Goal: Information Seeking & Learning: Compare options

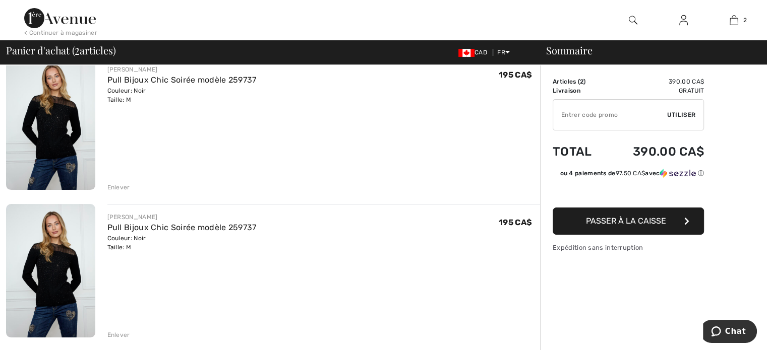
scroll to position [101, 0]
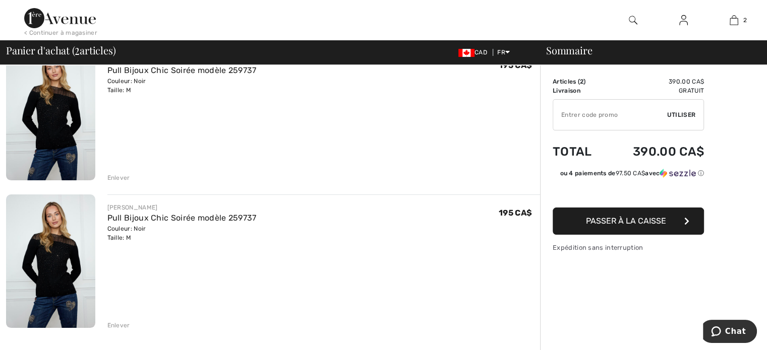
click at [115, 325] on div "Enlever" at bounding box center [118, 325] width 23 height 9
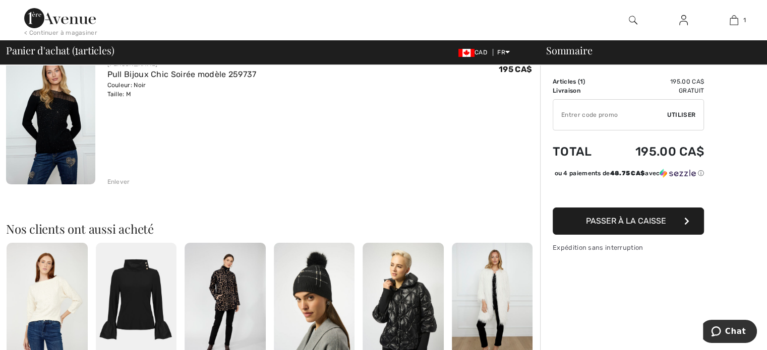
scroll to position [62, 0]
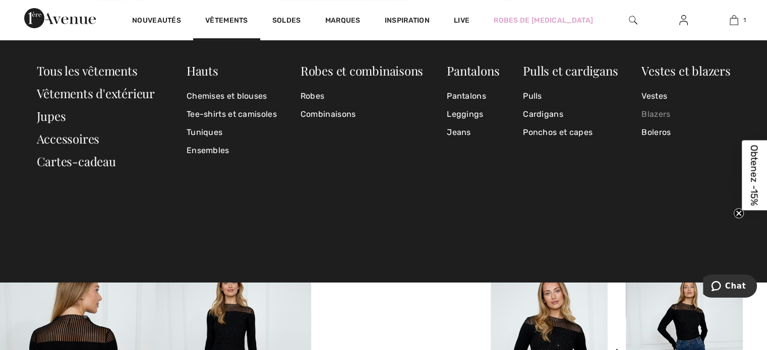
click at [647, 114] on link "Blazers" at bounding box center [685, 114] width 89 height 18
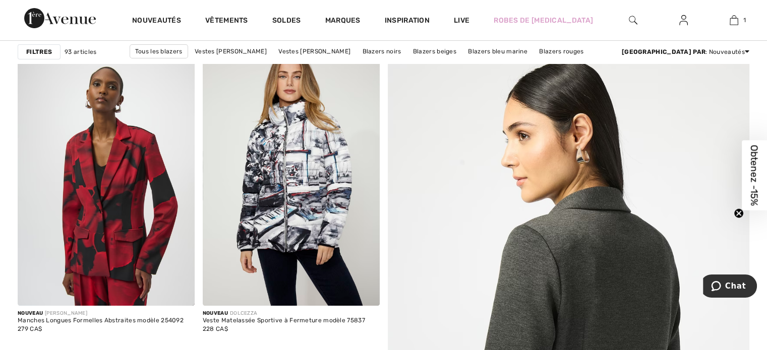
scroll to position [151, 0]
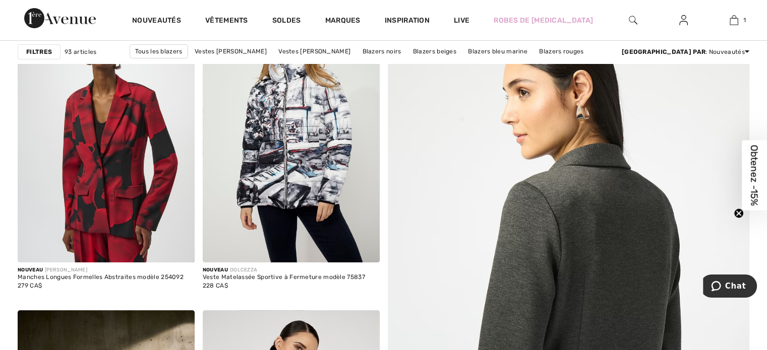
click at [705, 169] on img at bounding box center [569, 323] width 434 height 652
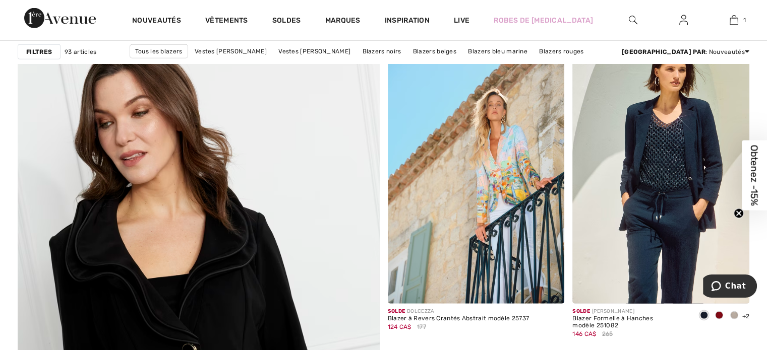
scroll to position [2544, 0]
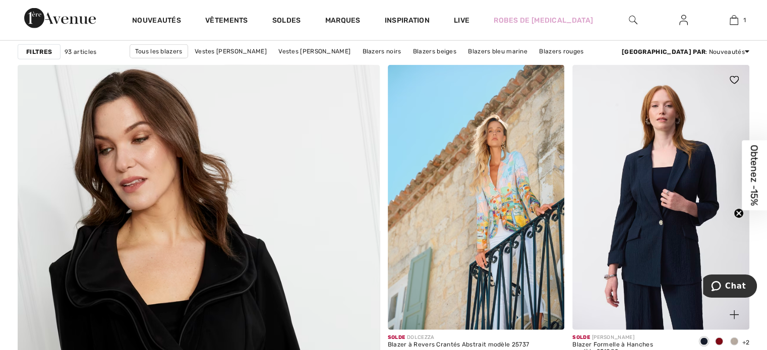
click at [689, 191] on img at bounding box center [660, 197] width 177 height 265
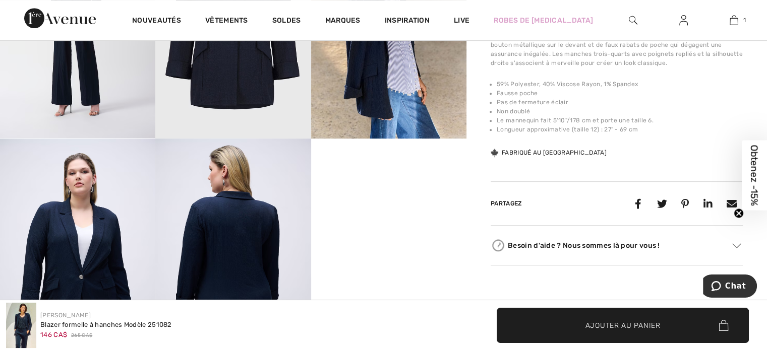
scroll to position [756, 0]
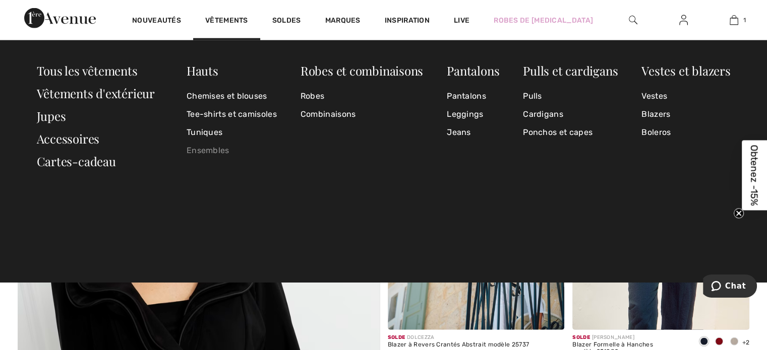
click at [203, 154] on link "Ensembles" at bounding box center [232, 151] width 90 height 18
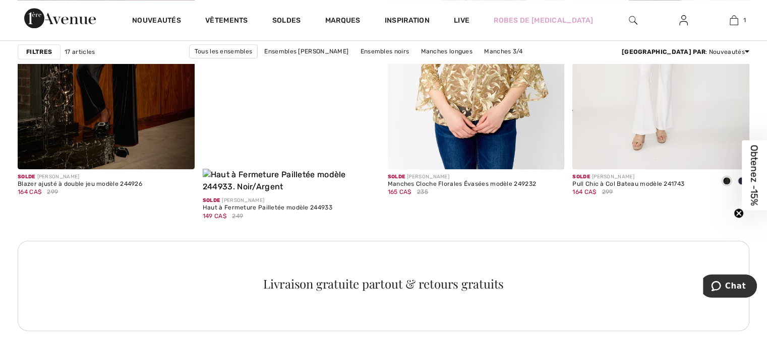
scroll to position [1162, 0]
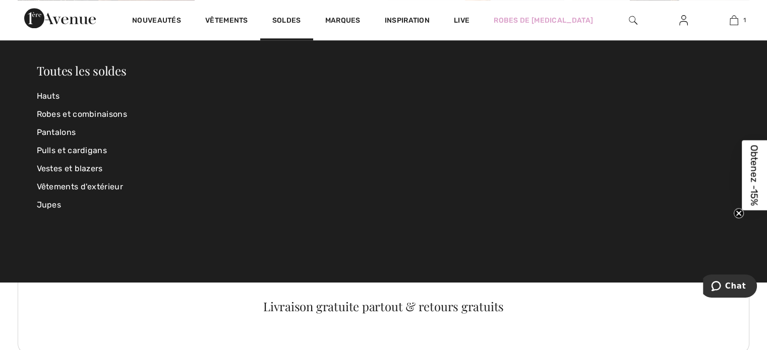
click at [297, 27] on div "Soldes" at bounding box center [286, 20] width 53 height 40
click at [48, 93] on link "Hauts" at bounding box center [152, 96] width 231 height 18
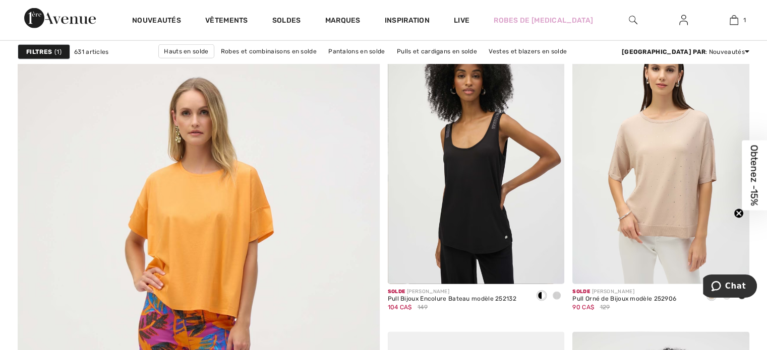
scroll to position [2602, 0]
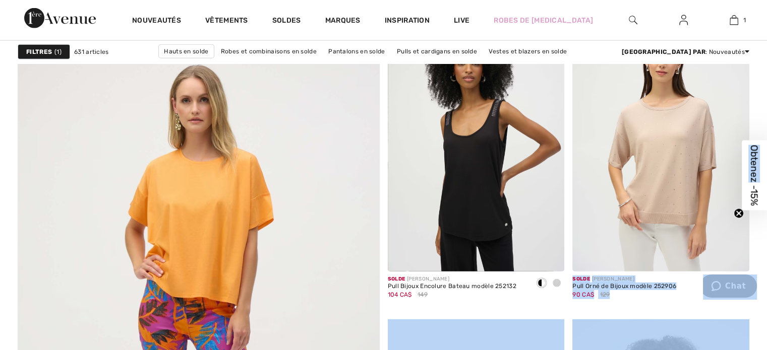
drag, startPoint x: 766, startPoint y: 184, endPoint x: 768, endPoint y: 196, distance: 12.7
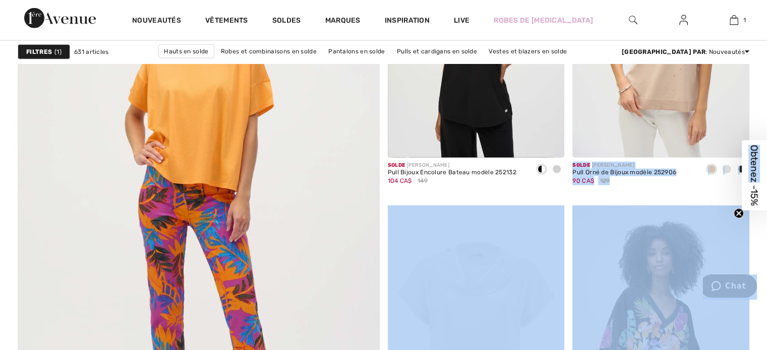
scroll to position [2795, 0]
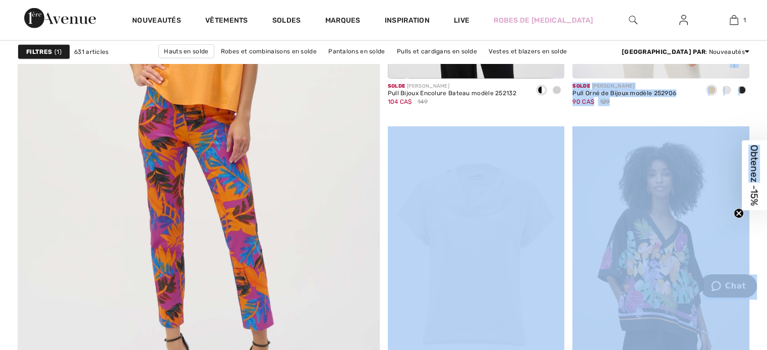
click at [712, 115] on div "Solde JOSEPH RIBKOFF Pull Orné de Bijoux modèle 252906 90 CA$ 129" at bounding box center [660, 99] width 177 height 40
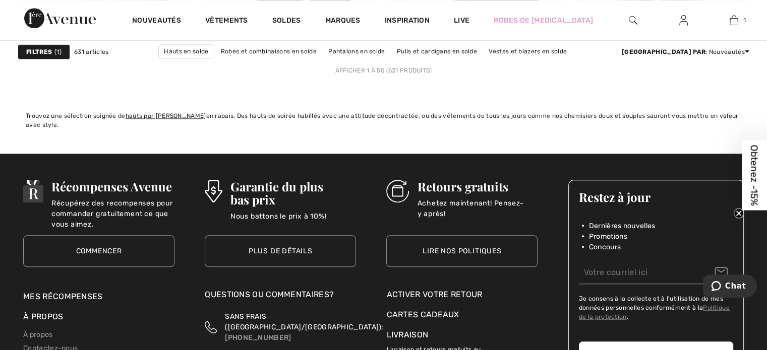
scroll to position [4741, 0]
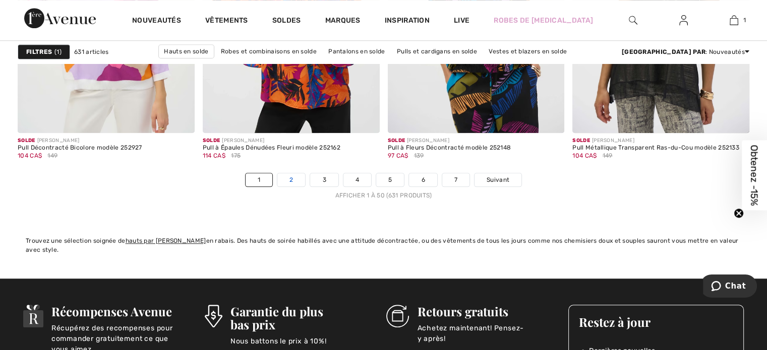
click at [294, 181] on link "2" at bounding box center [291, 179] width 28 height 13
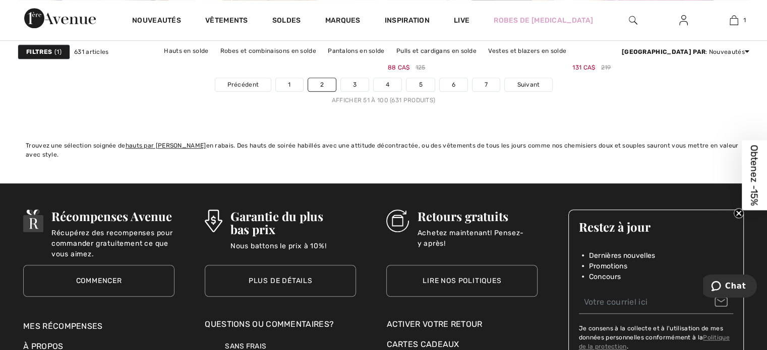
scroll to position [4751, 0]
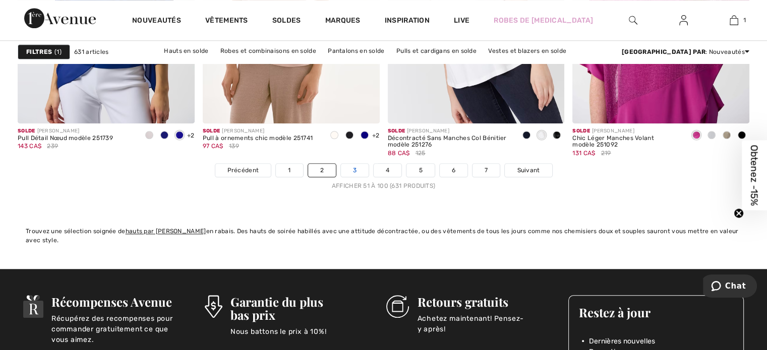
click at [354, 173] on link "3" at bounding box center [355, 170] width 28 height 13
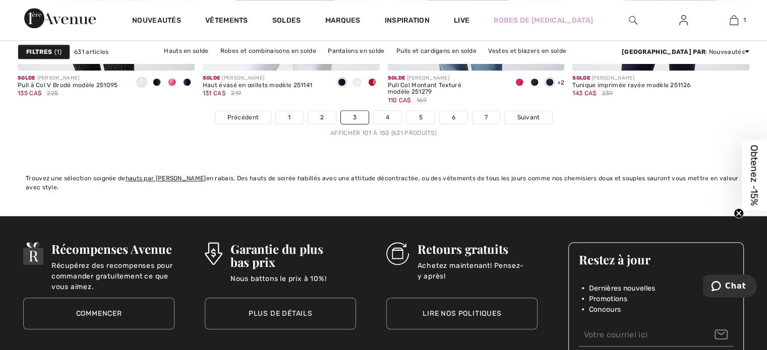
scroll to position [4817, 0]
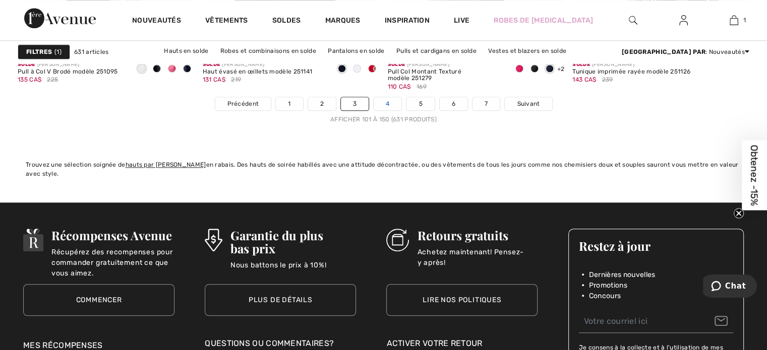
click at [382, 104] on link "4" at bounding box center [388, 103] width 28 height 13
click at [389, 100] on link "4" at bounding box center [388, 103] width 28 height 13
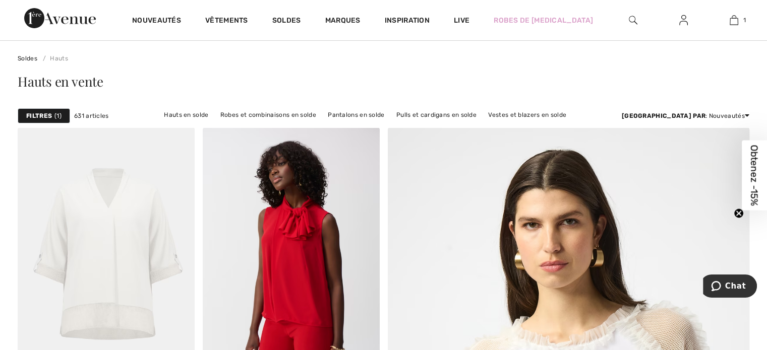
scroll to position [140, 0]
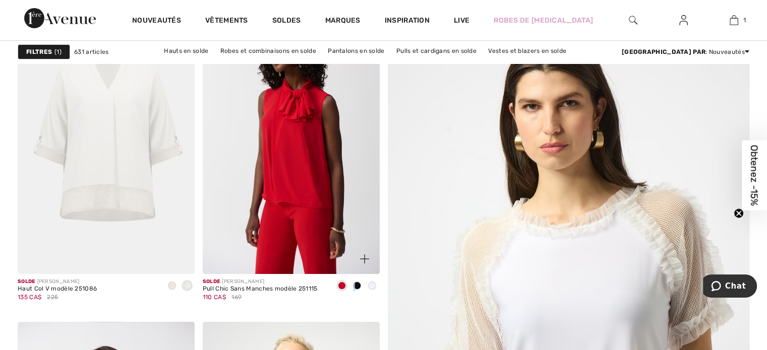
click at [355, 284] on span at bounding box center [357, 286] width 8 height 8
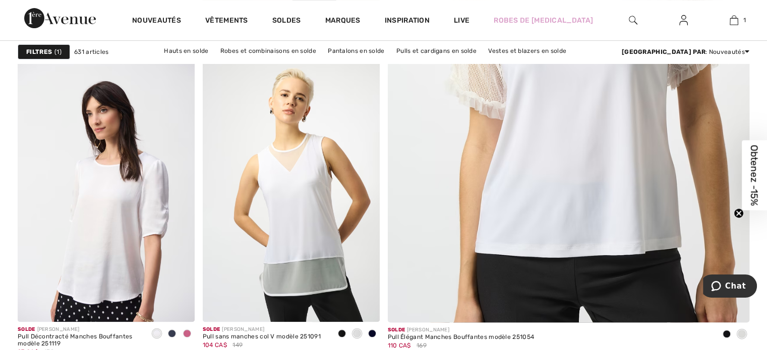
scroll to position [532, 0]
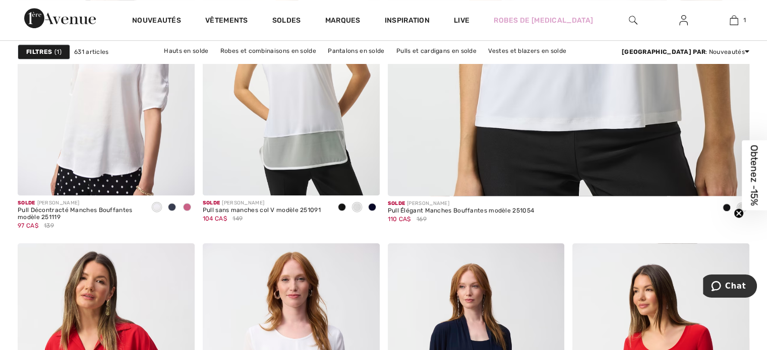
drag, startPoint x: 765, startPoint y: 64, endPoint x: 770, endPoint y: 69, distance: 6.8
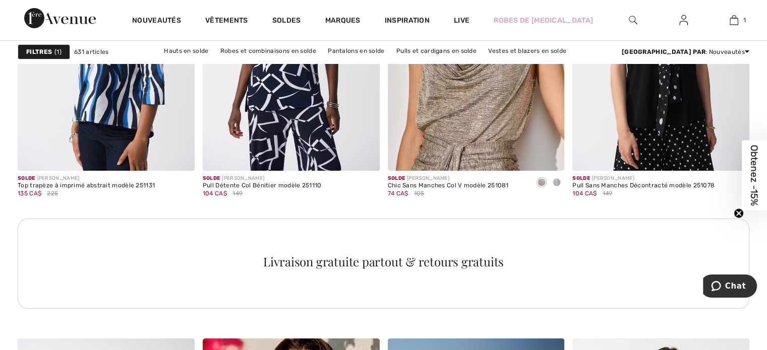
scroll to position [3742, 0]
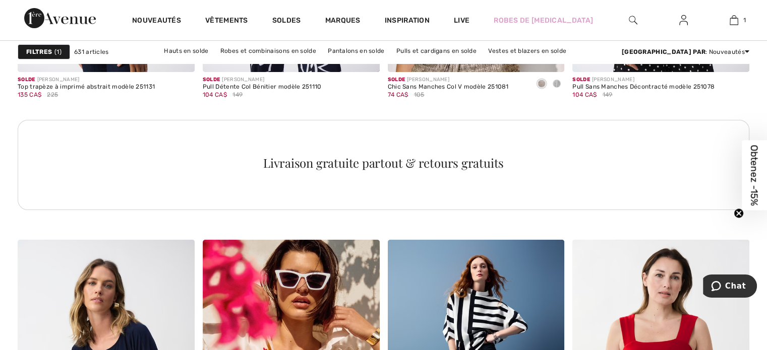
drag, startPoint x: 766, startPoint y: 245, endPoint x: 767, endPoint y: 254, distance: 9.1
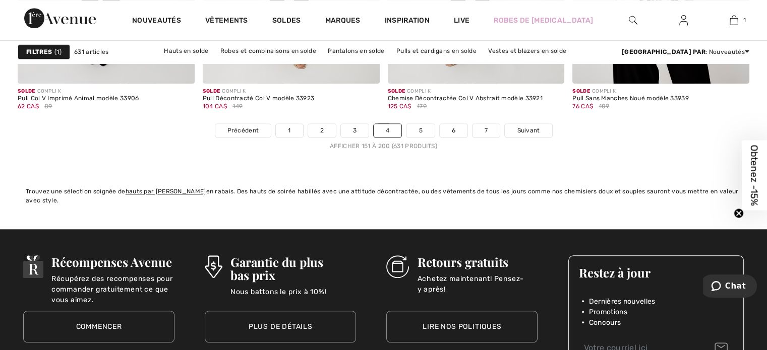
scroll to position [4724, 0]
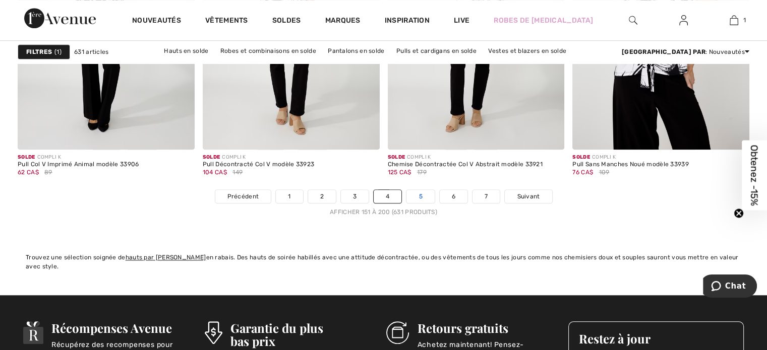
click at [423, 194] on link "5" at bounding box center [420, 196] width 28 height 13
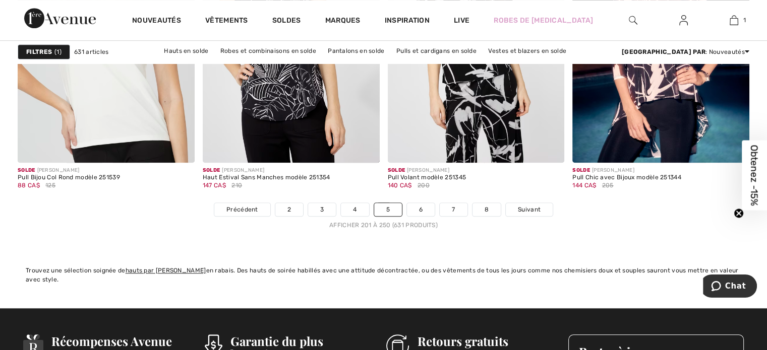
scroll to position [4738, 0]
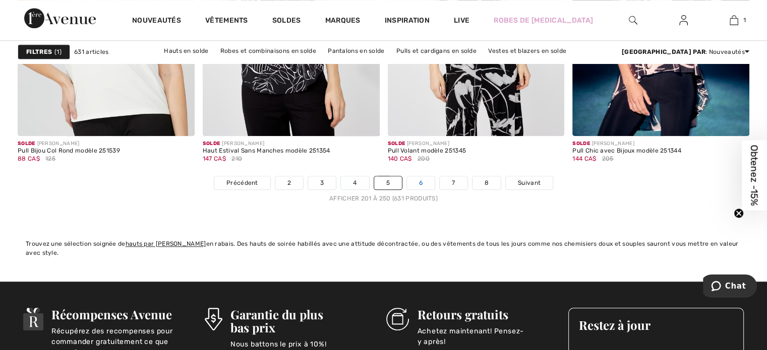
click at [429, 183] on link "6" at bounding box center [421, 183] width 28 height 13
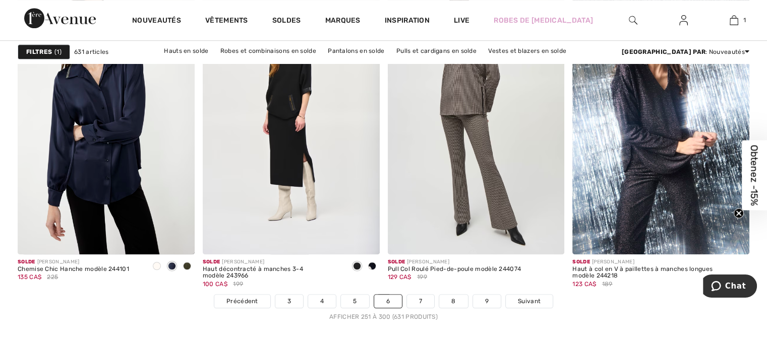
scroll to position [4586, 0]
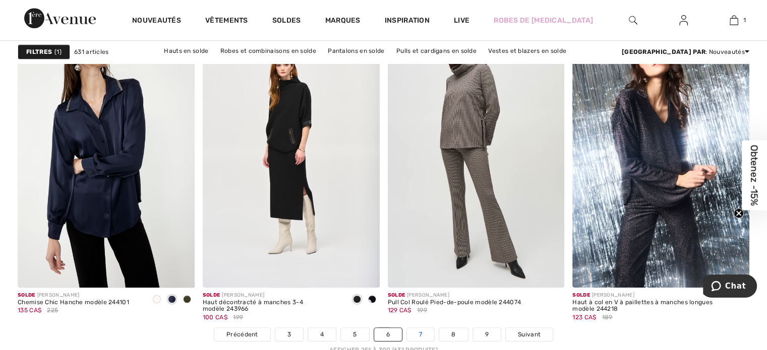
click at [416, 333] on link "7" at bounding box center [420, 334] width 27 height 13
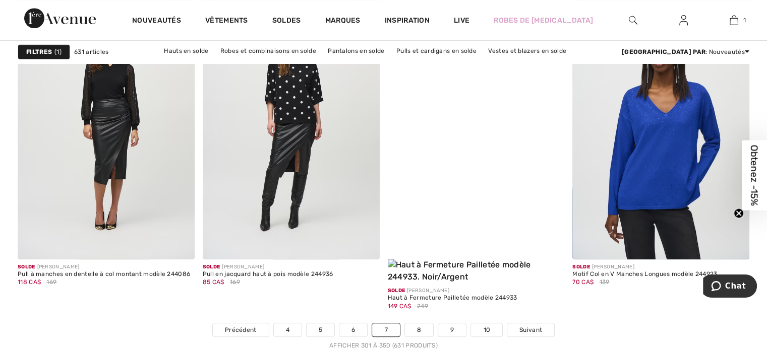
scroll to position [4621, 0]
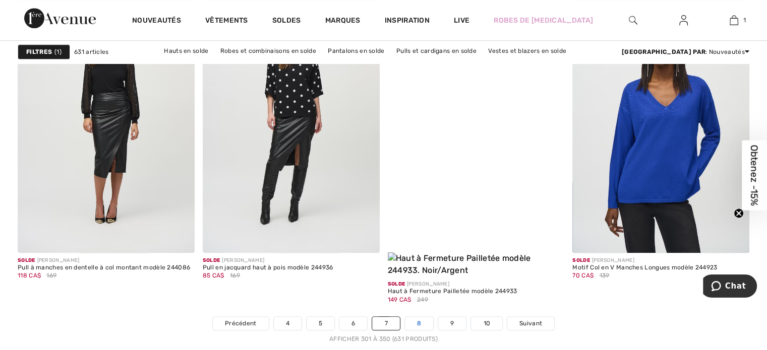
click at [414, 317] on link "8" at bounding box center [419, 323] width 28 height 13
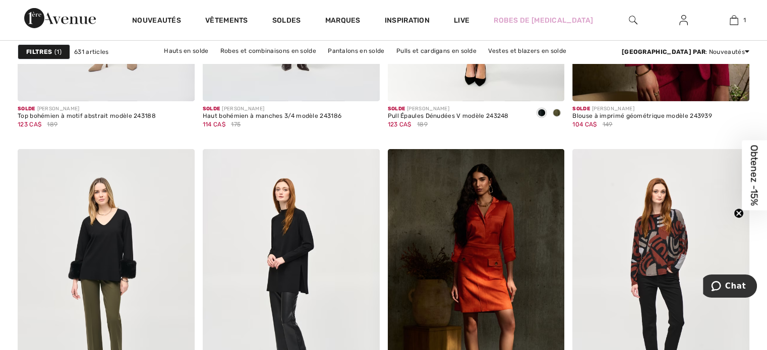
scroll to position [3425, 0]
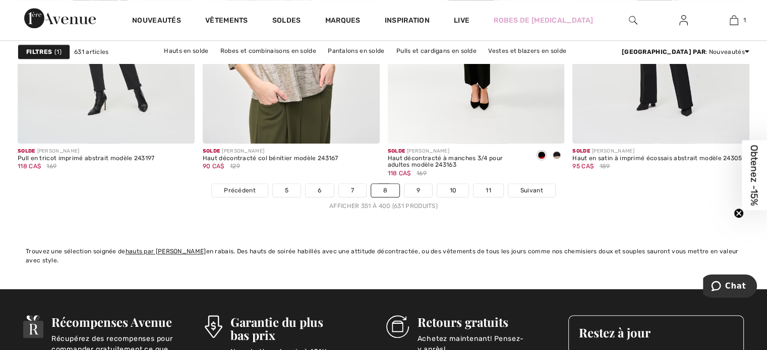
drag, startPoint x: 769, startPoint y: 220, endPoint x: 17, endPoint y: 10, distance: 780.8
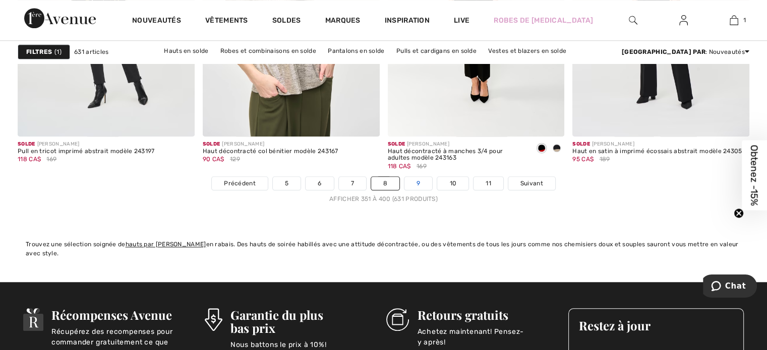
click at [423, 181] on link "9" at bounding box center [418, 183] width 28 height 13
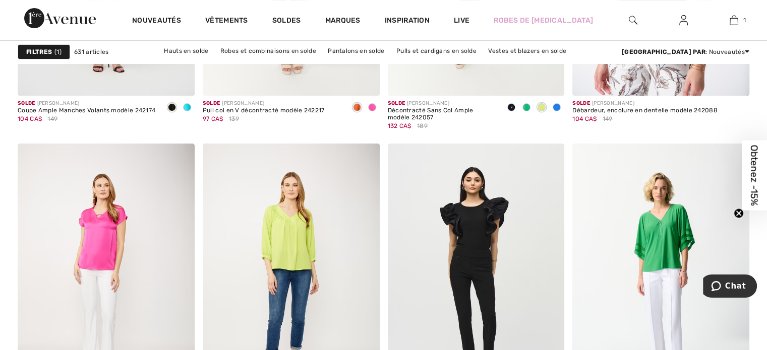
scroll to position [4165, 0]
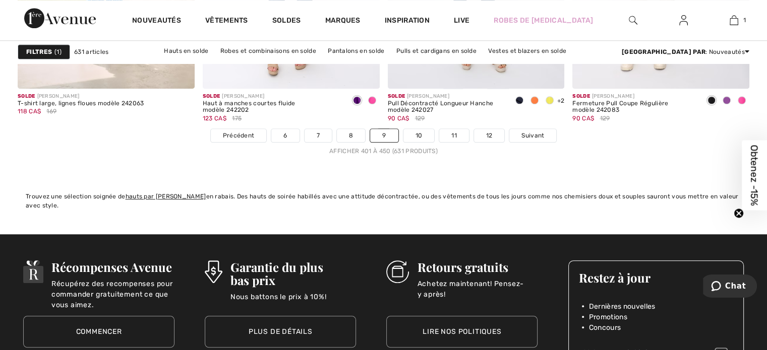
drag, startPoint x: 771, startPoint y: 267, endPoint x: 39, endPoint y: 1, distance: 778.4
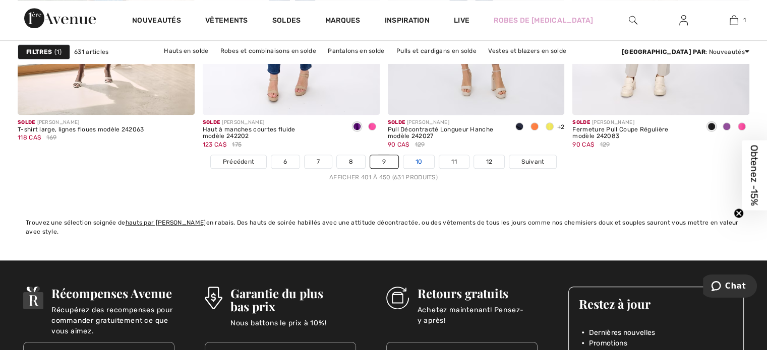
click at [425, 161] on link "10" at bounding box center [418, 161] width 31 height 13
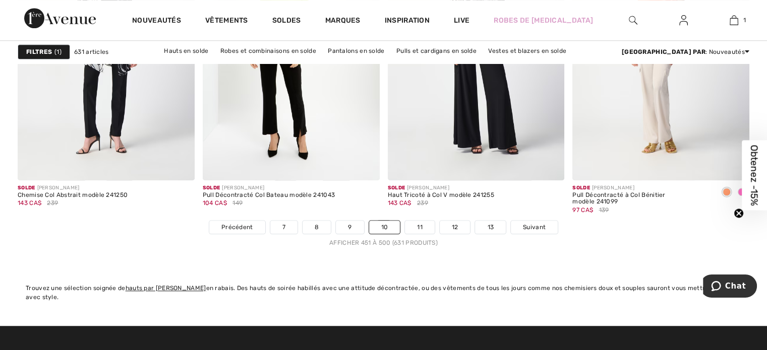
scroll to position [4706, 0]
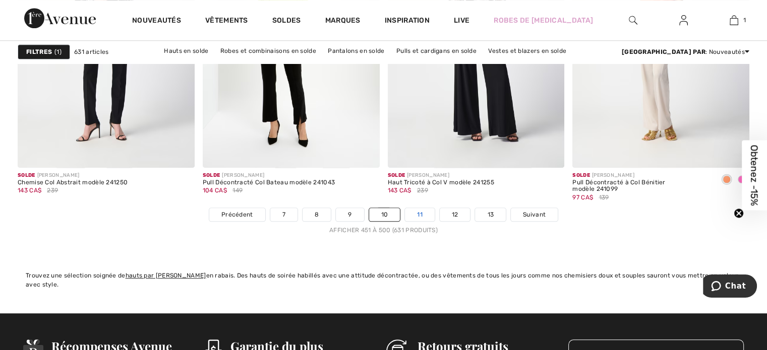
click at [420, 216] on link "11" at bounding box center [420, 214] width 30 height 13
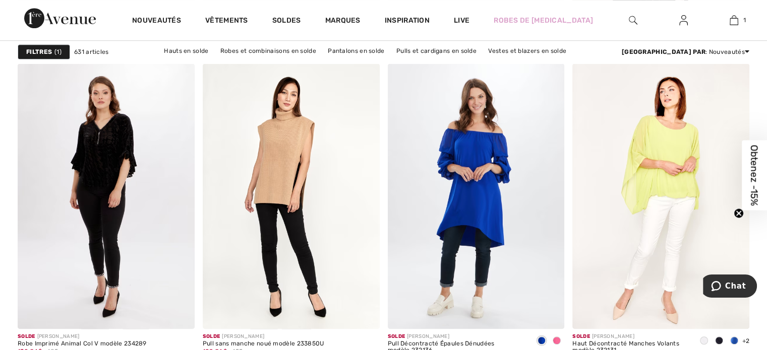
scroll to position [4729, 0]
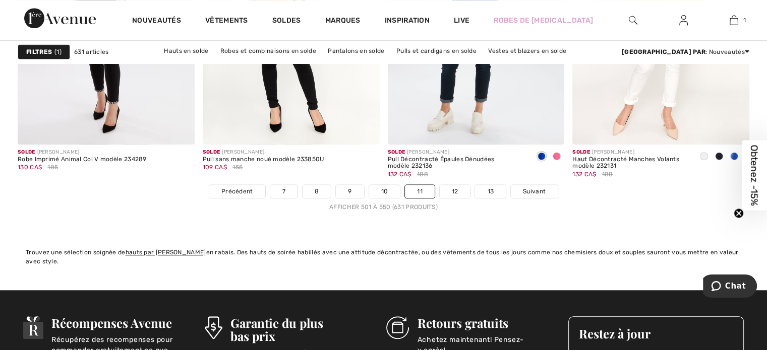
click at [456, 191] on link "12" at bounding box center [455, 191] width 31 height 13
click at [451, 191] on link "12" at bounding box center [455, 191] width 31 height 13
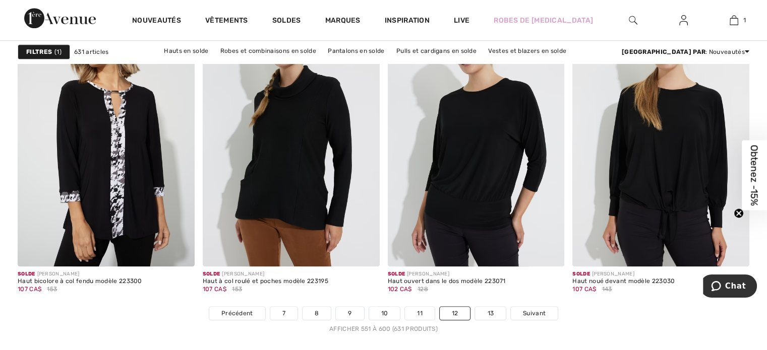
scroll to position [4621, 0]
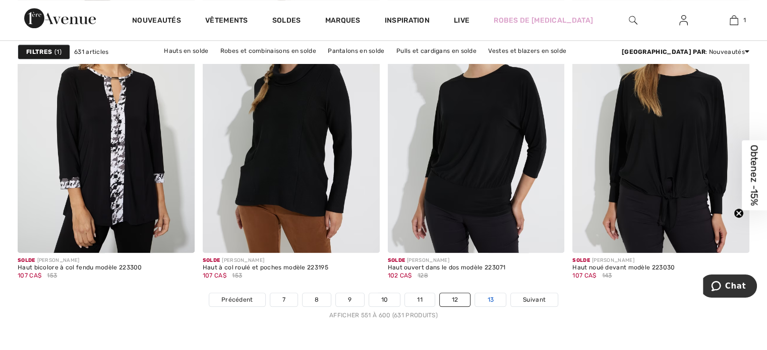
click at [492, 298] on link "13" at bounding box center [490, 300] width 31 height 13
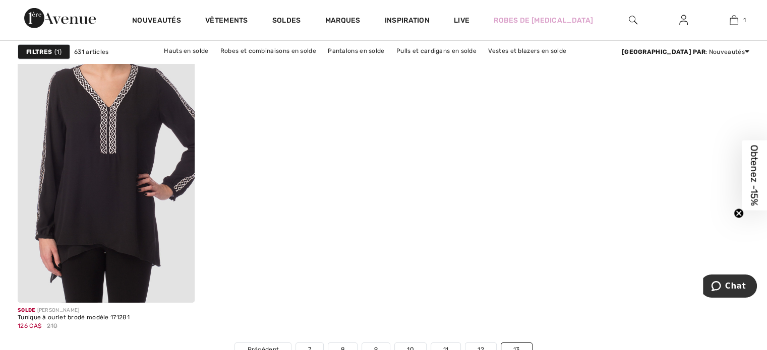
scroll to position [3168, 0]
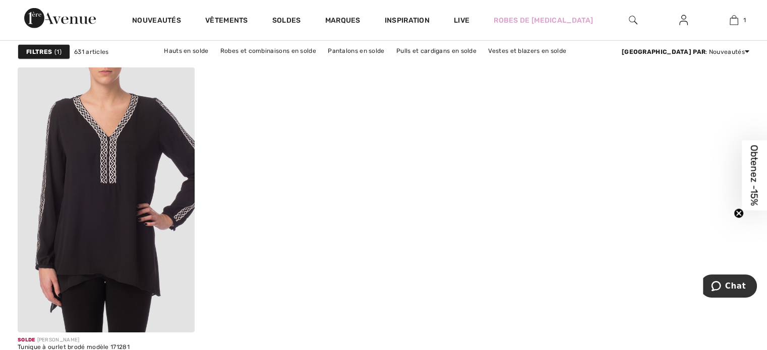
drag, startPoint x: 771, startPoint y: 31, endPoint x: 30, endPoint y: 5, distance: 741.3
